Goal: Information Seeking & Learning: Learn about a topic

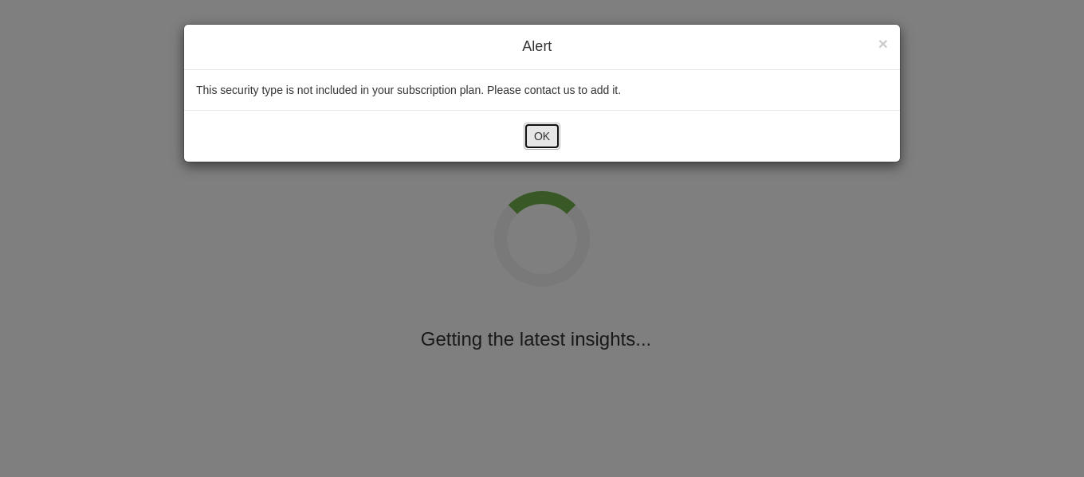
click at [544, 142] on button "OK" at bounding box center [542, 136] width 37 height 27
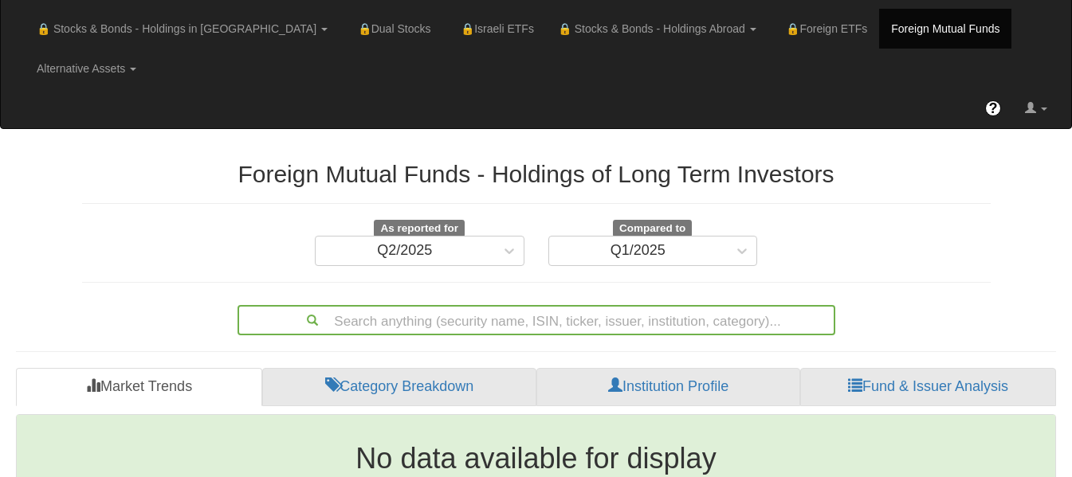
scroll to position [102, 0]
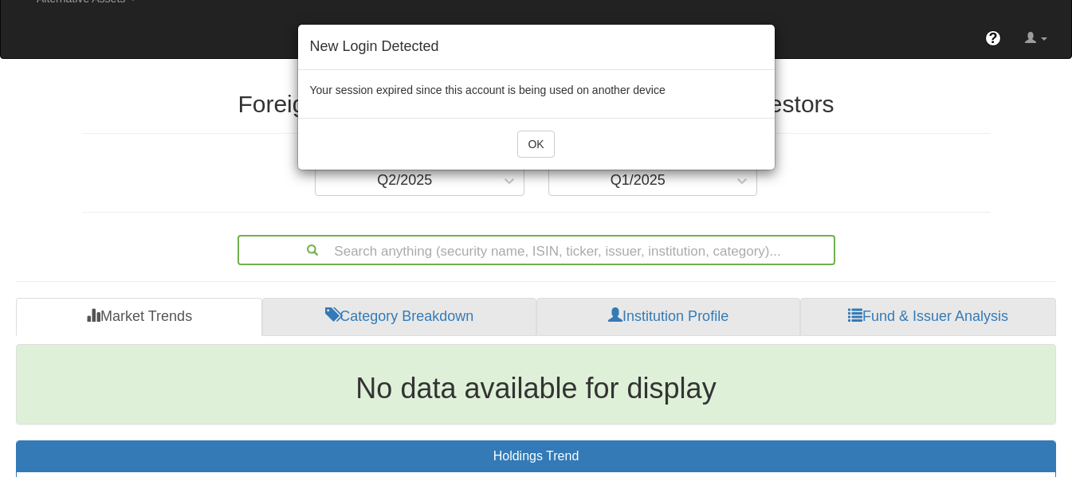
click at [555, 153] on div "OK" at bounding box center [536, 144] width 477 height 52
click at [536, 149] on button "OK" at bounding box center [535, 144] width 37 height 27
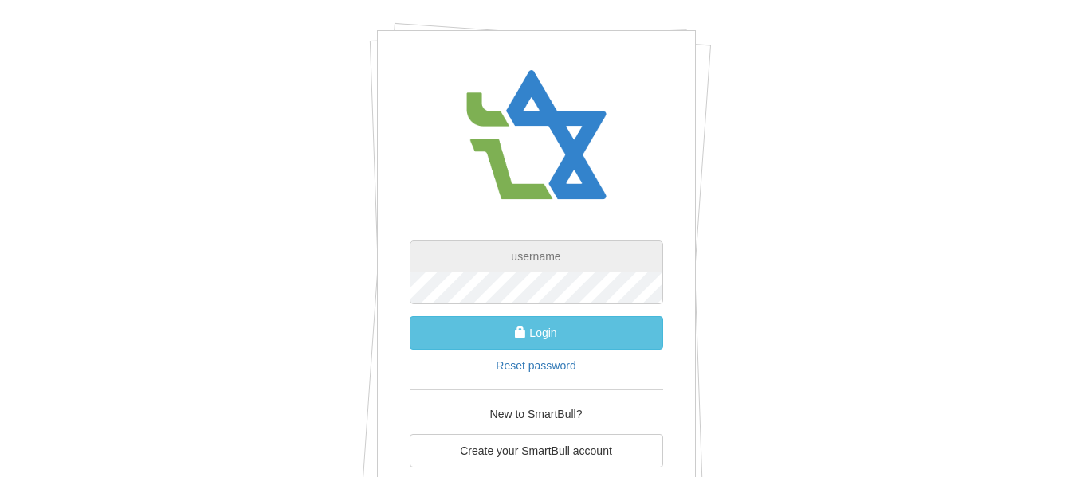
type input "itay.barkan@4f-ip.com"
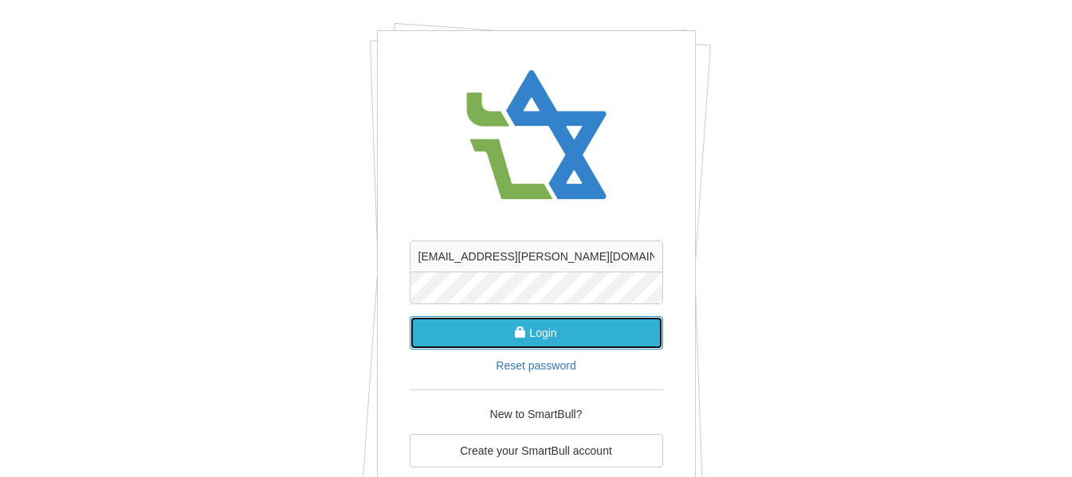
click at [638, 338] on button "Login" at bounding box center [536, 332] width 253 height 33
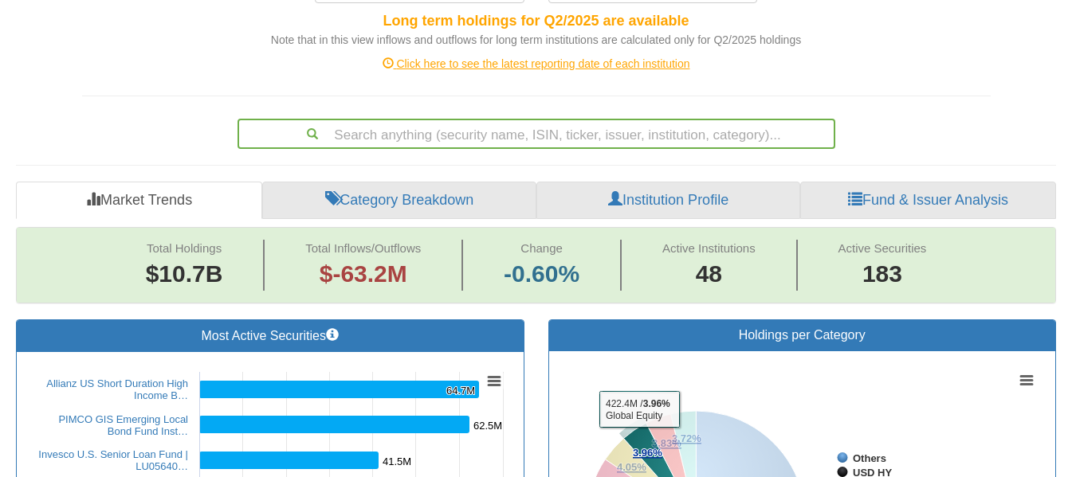
scroll to position [293, 0]
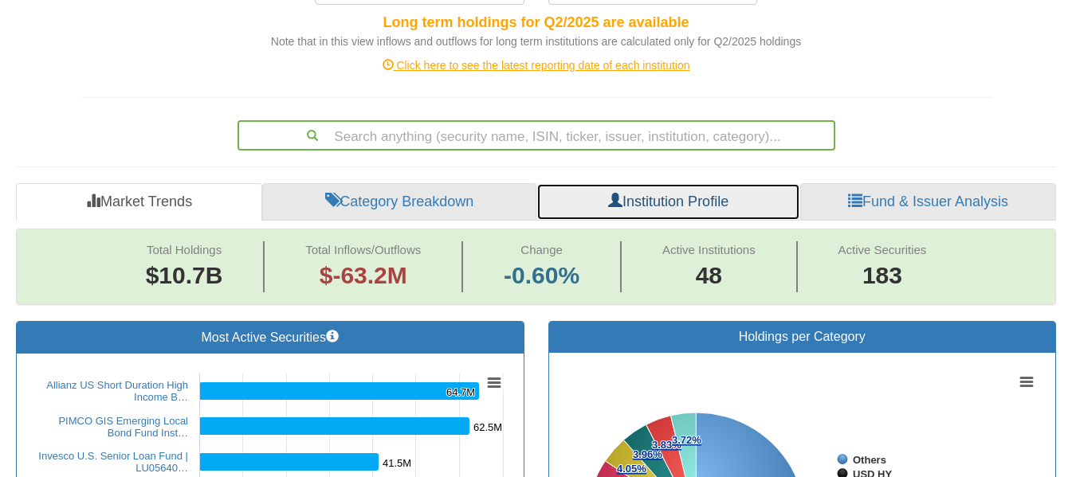
click at [690, 183] on link "Institution Profile" at bounding box center [668, 202] width 264 height 38
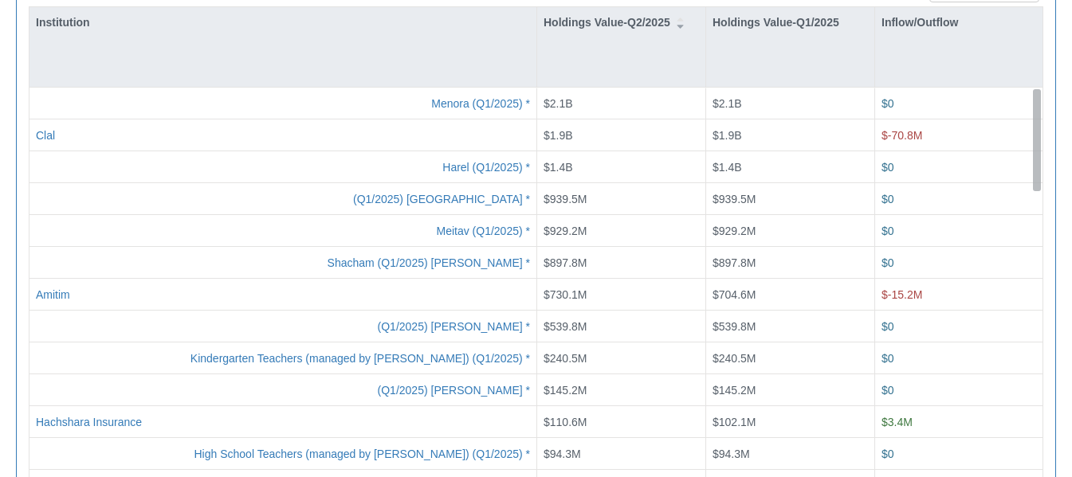
drag, startPoint x: 1034, startPoint y: 95, endPoint x: 1024, endPoint y: -96, distance: 191.5
